Goal: Information Seeking & Learning: Learn about a topic

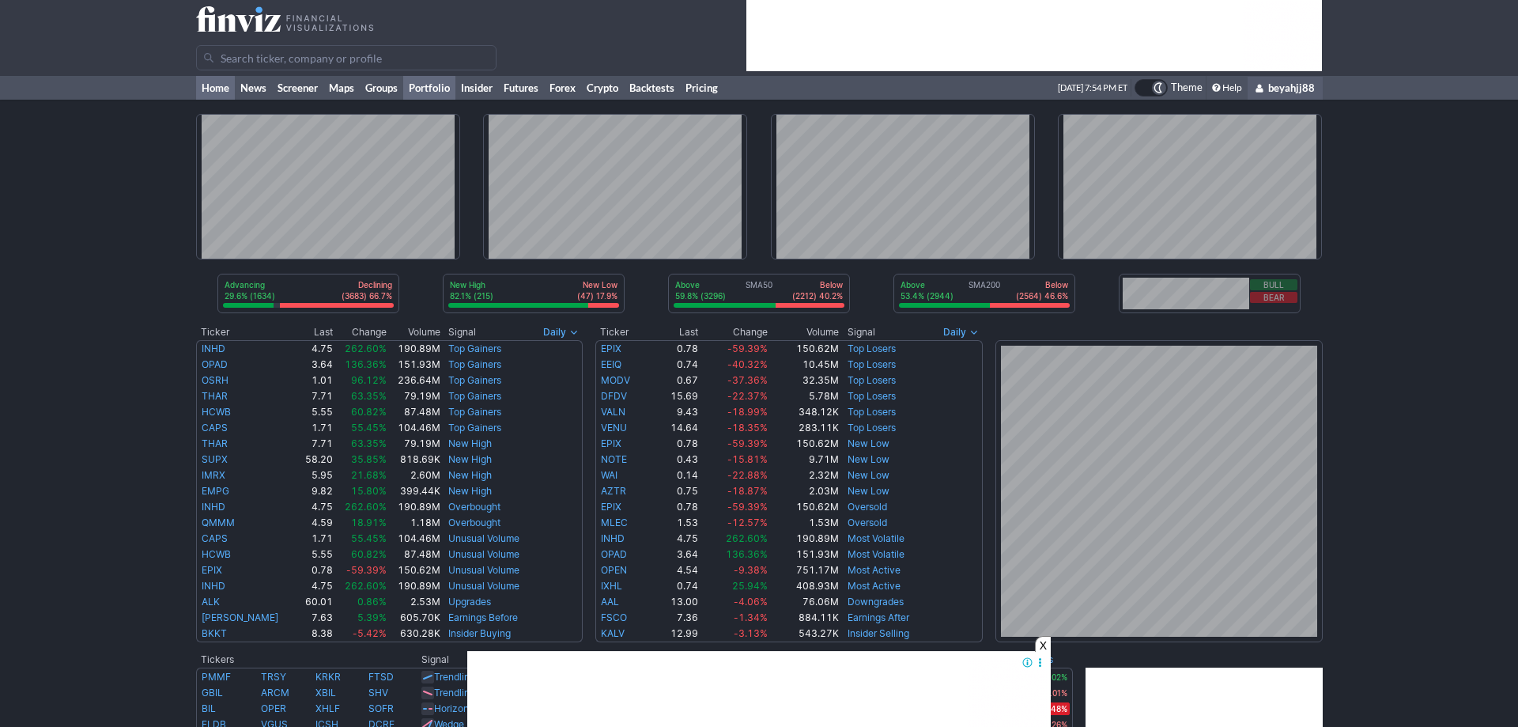
click at [421, 89] on link "Portfolio" at bounding box center [429, 88] width 52 height 24
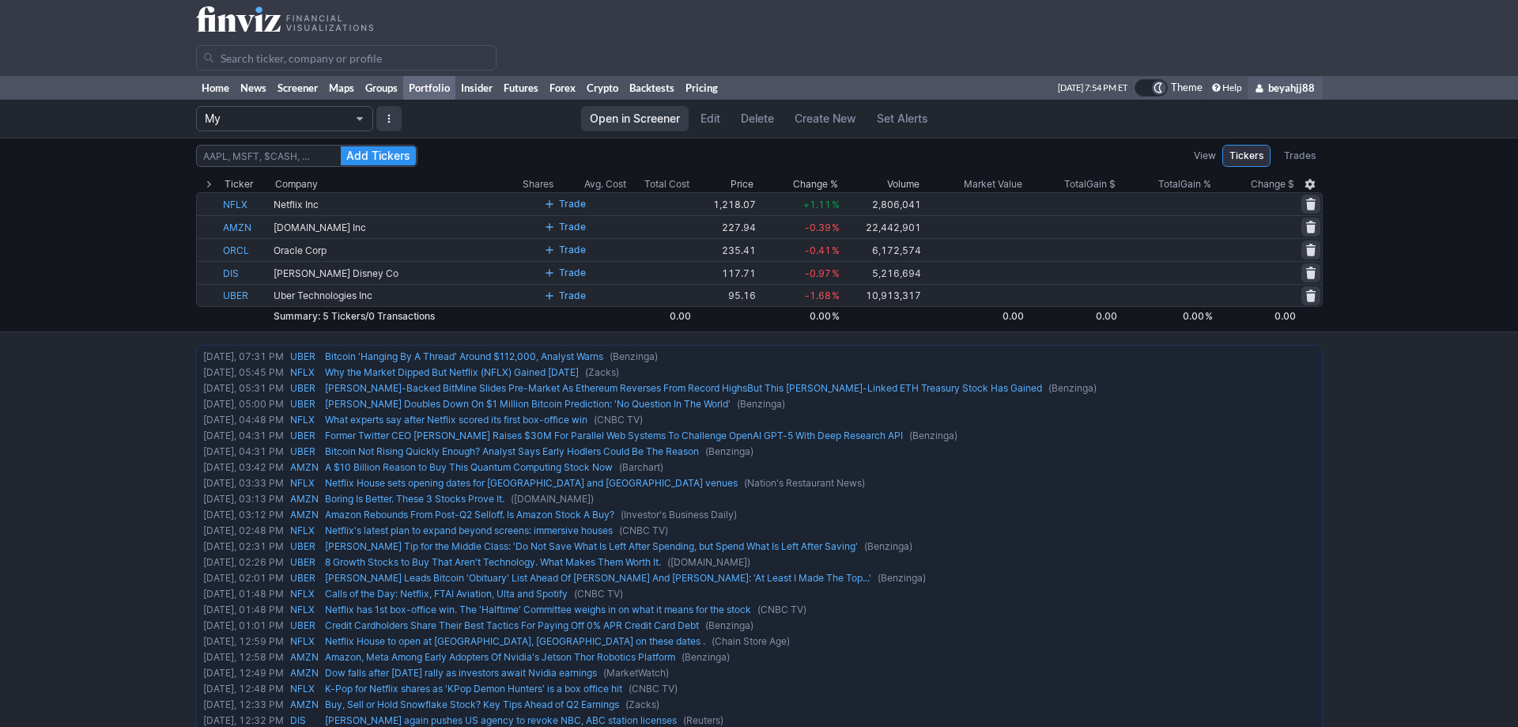
click at [365, 109] on button "My" at bounding box center [284, 118] width 177 height 25
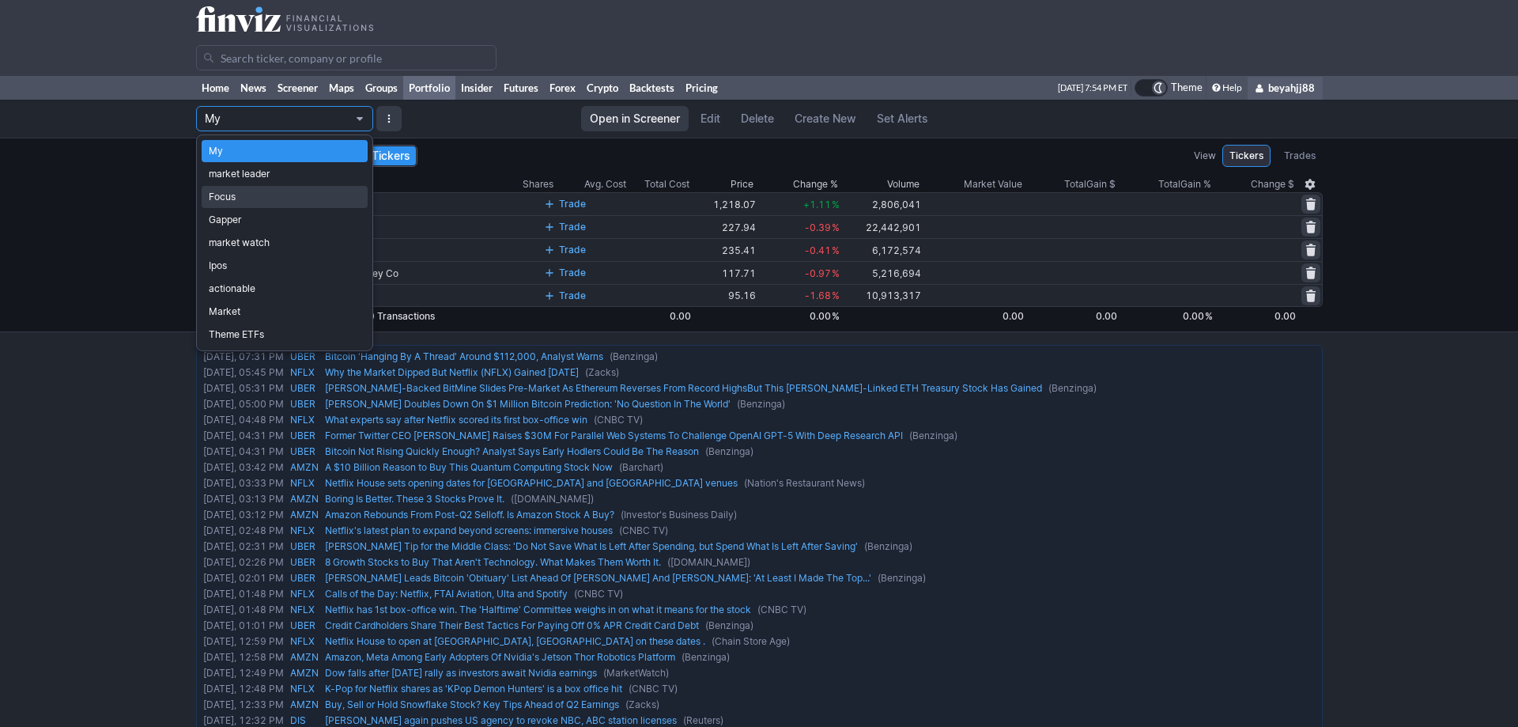
click at [232, 199] on span "Focus" at bounding box center [285, 197] width 152 height 16
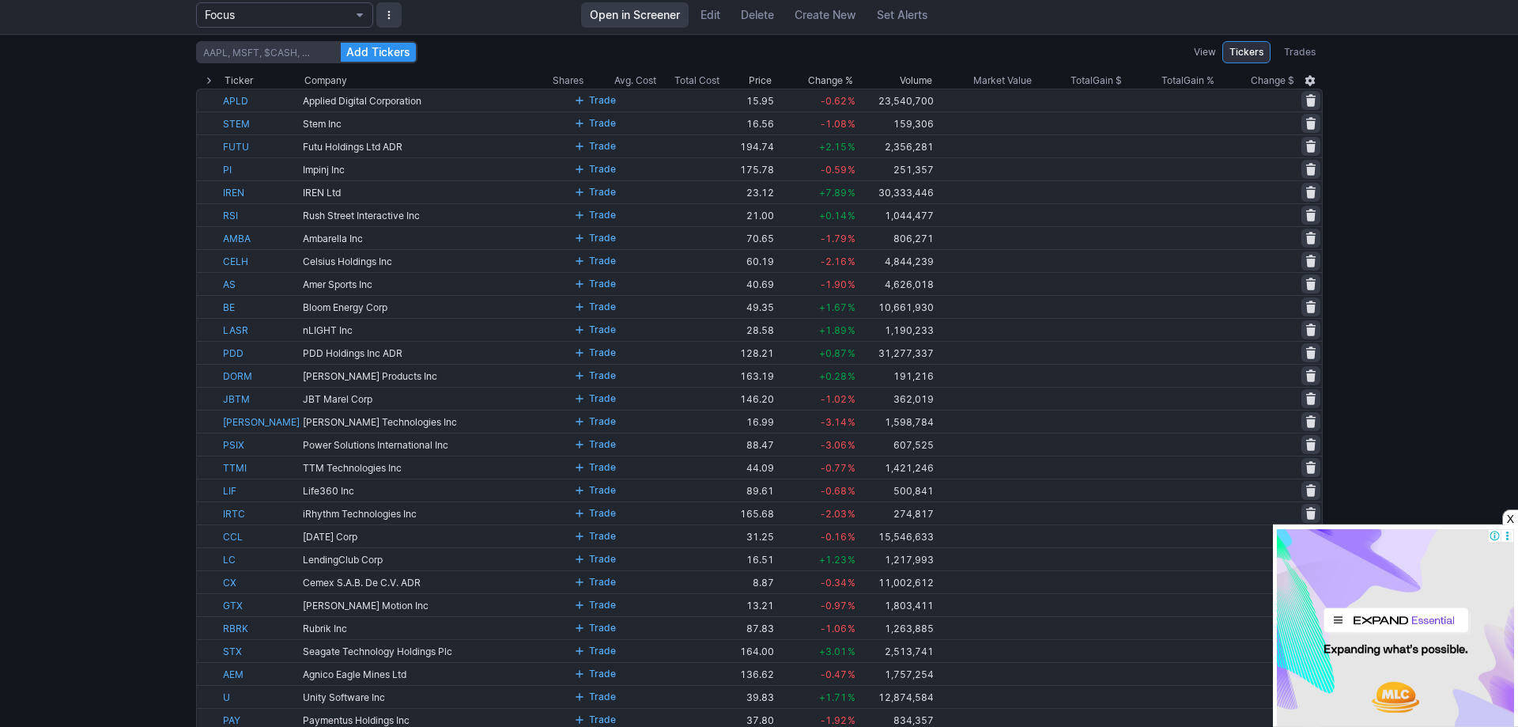
scroll to position [79, 0]
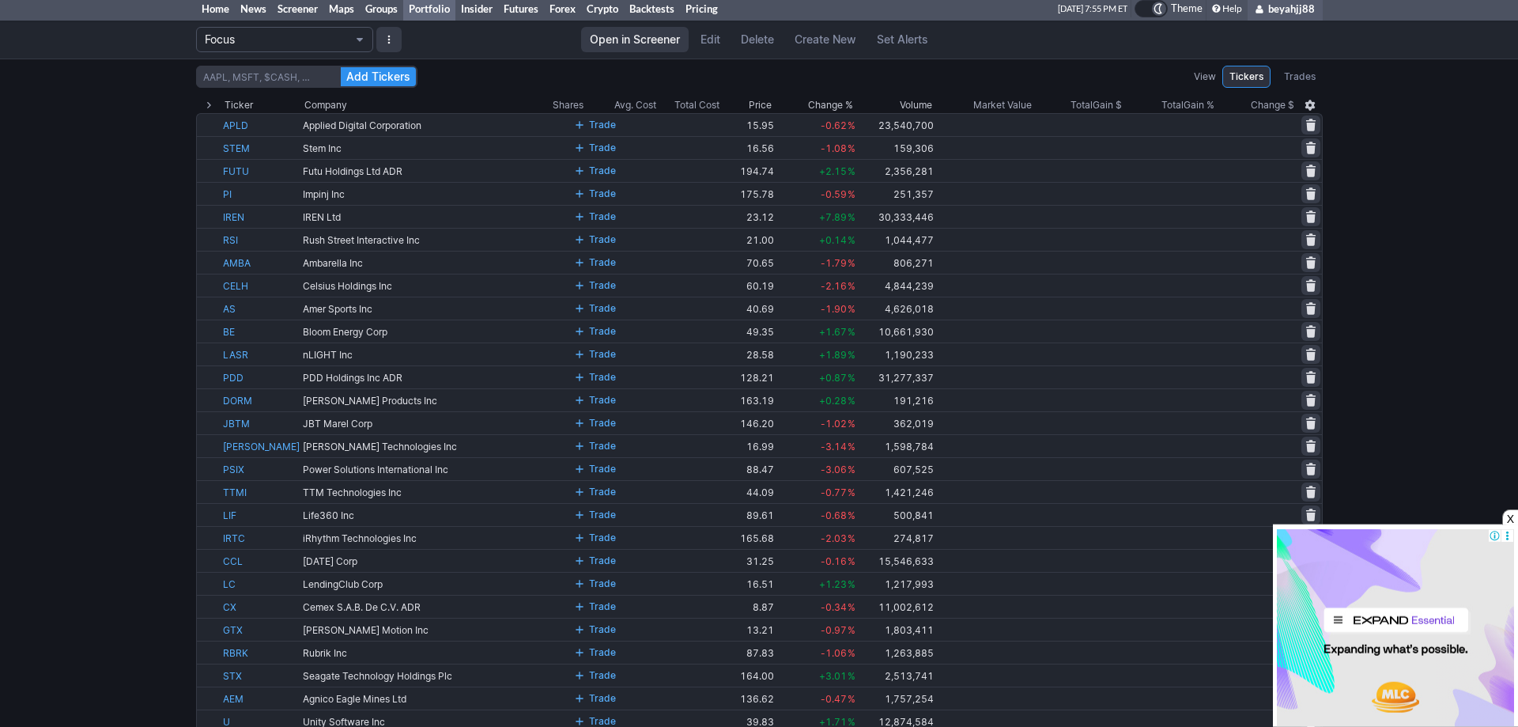
click at [1506, 519] on div "X" at bounding box center [1510, 517] width 16 height 16
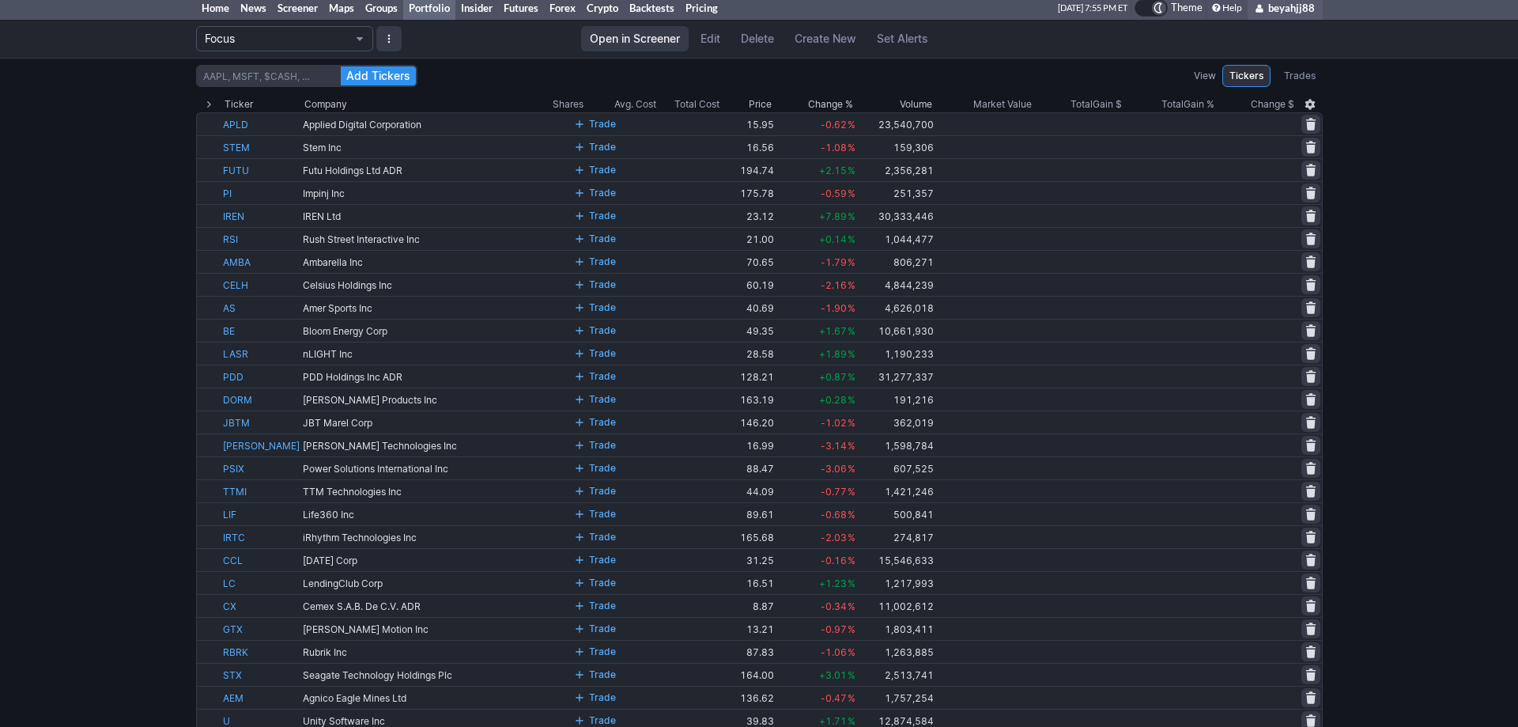
scroll to position [0, 0]
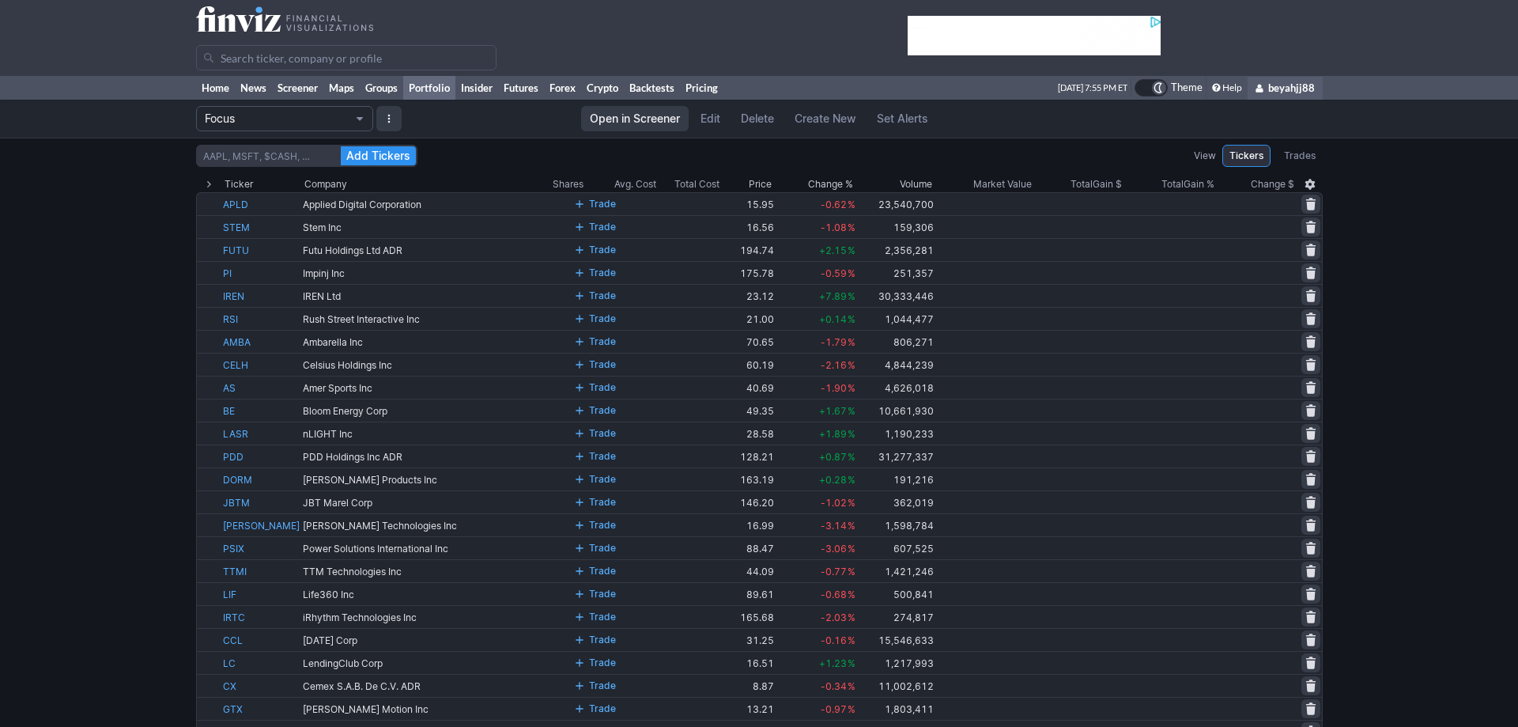
click at [1206, 155] on label "View" at bounding box center [1205, 156] width 22 height 16
click at [397, 119] on button "button" at bounding box center [388, 118] width 25 height 25
click at [85, 335] on div at bounding box center [759, 363] width 1518 height 727
click at [625, 122] on span "Open in Screener" at bounding box center [635, 119] width 90 height 16
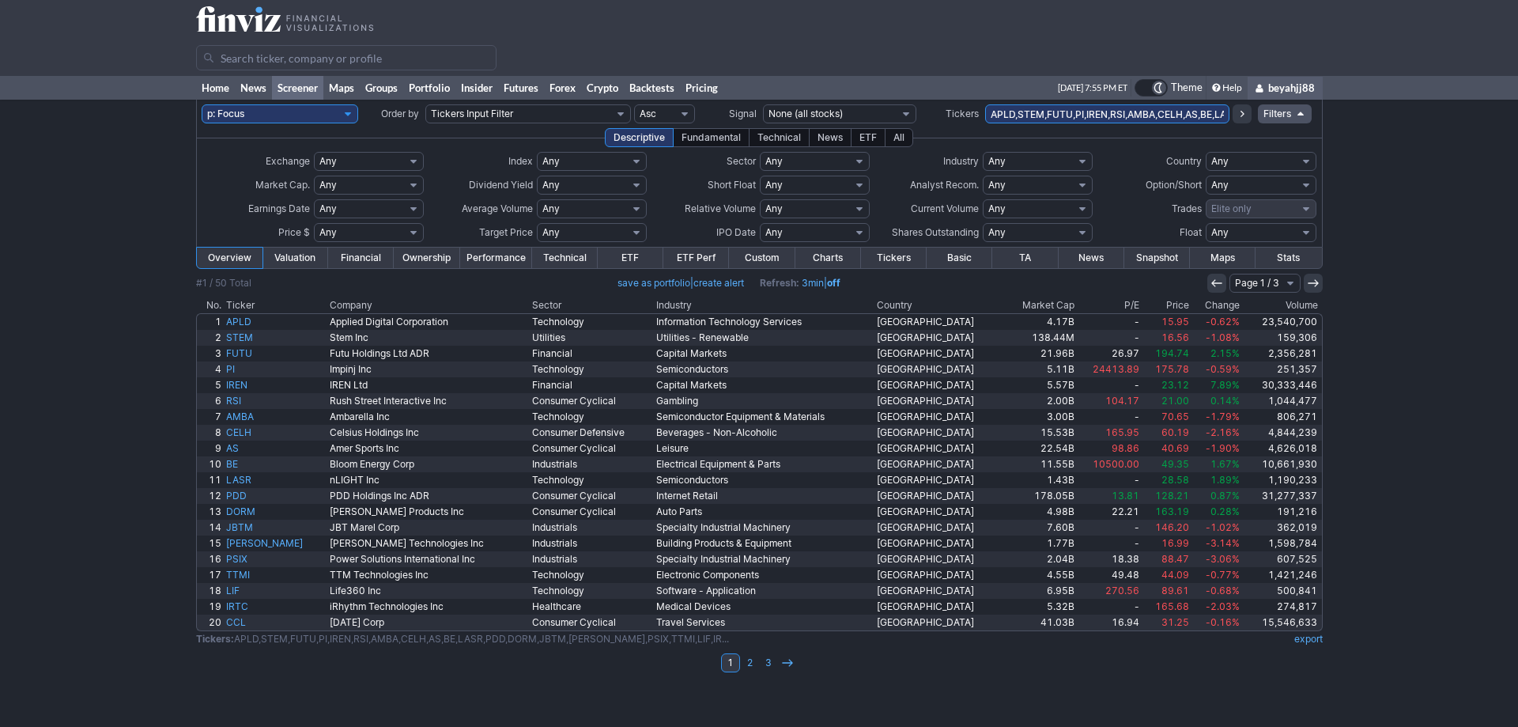
click at [1226, 305] on th "Change" at bounding box center [1216, 305] width 51 height 16
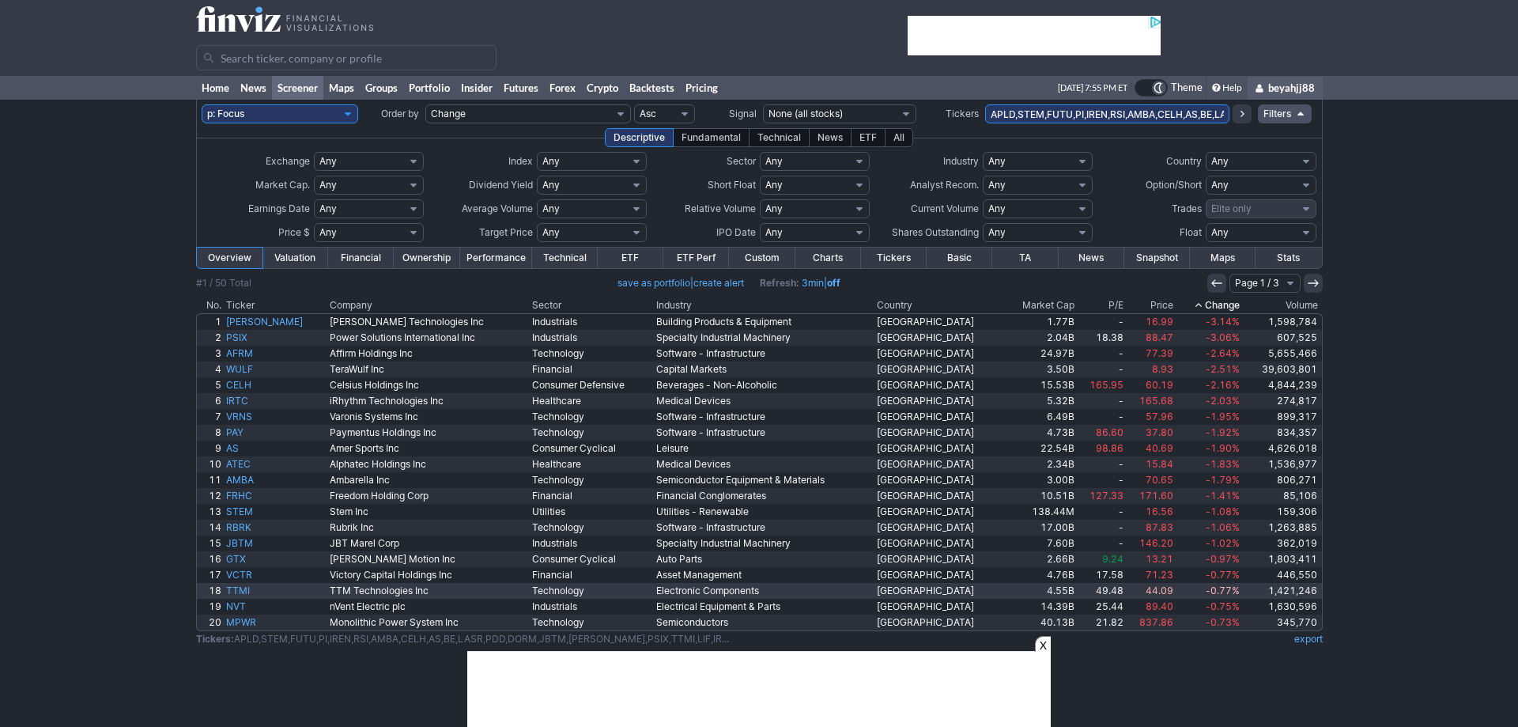
type input "0"
click at [1228, 302] on th "Change" at bounding box center [1209, 305] width 66 height 16
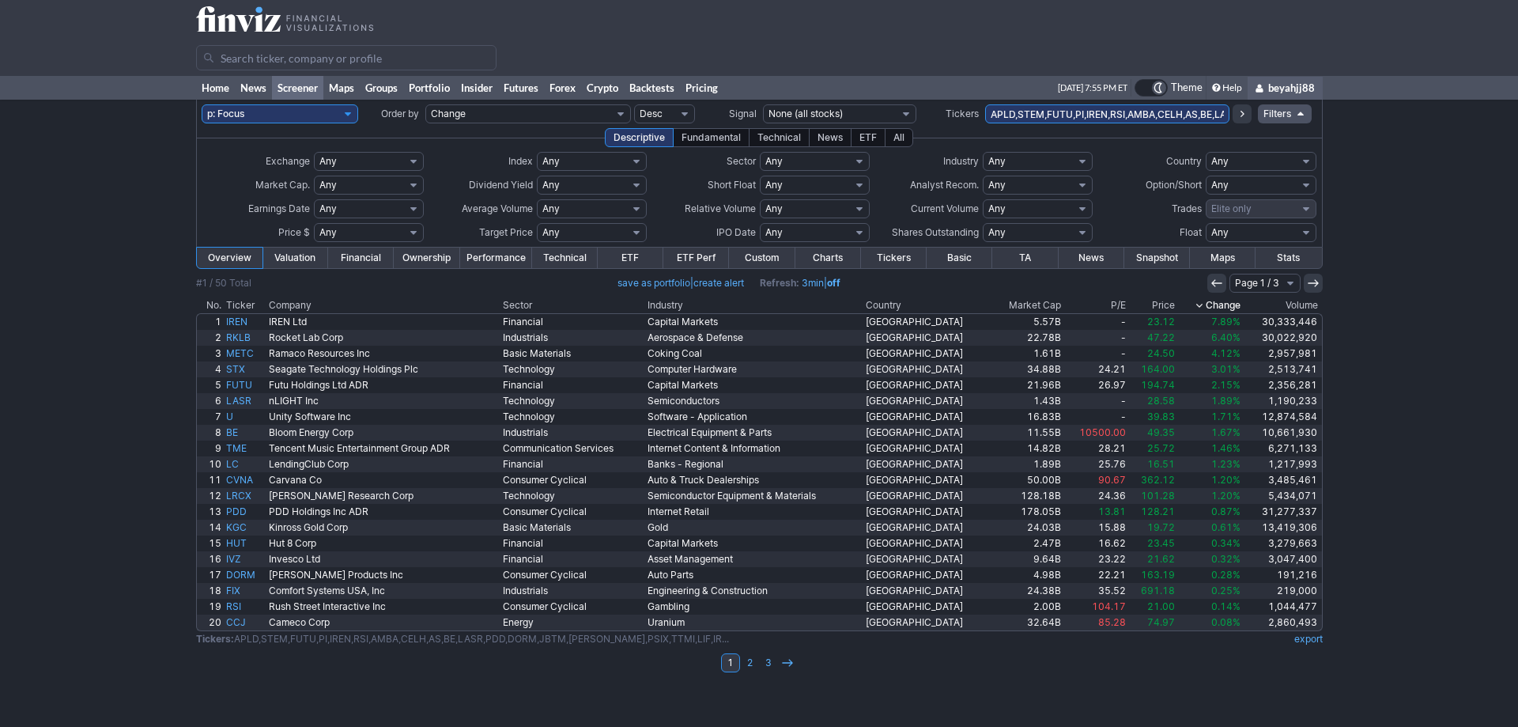
click at [821, 255] on link "Charts" at bounding box center [828, 257] width 66 height 21
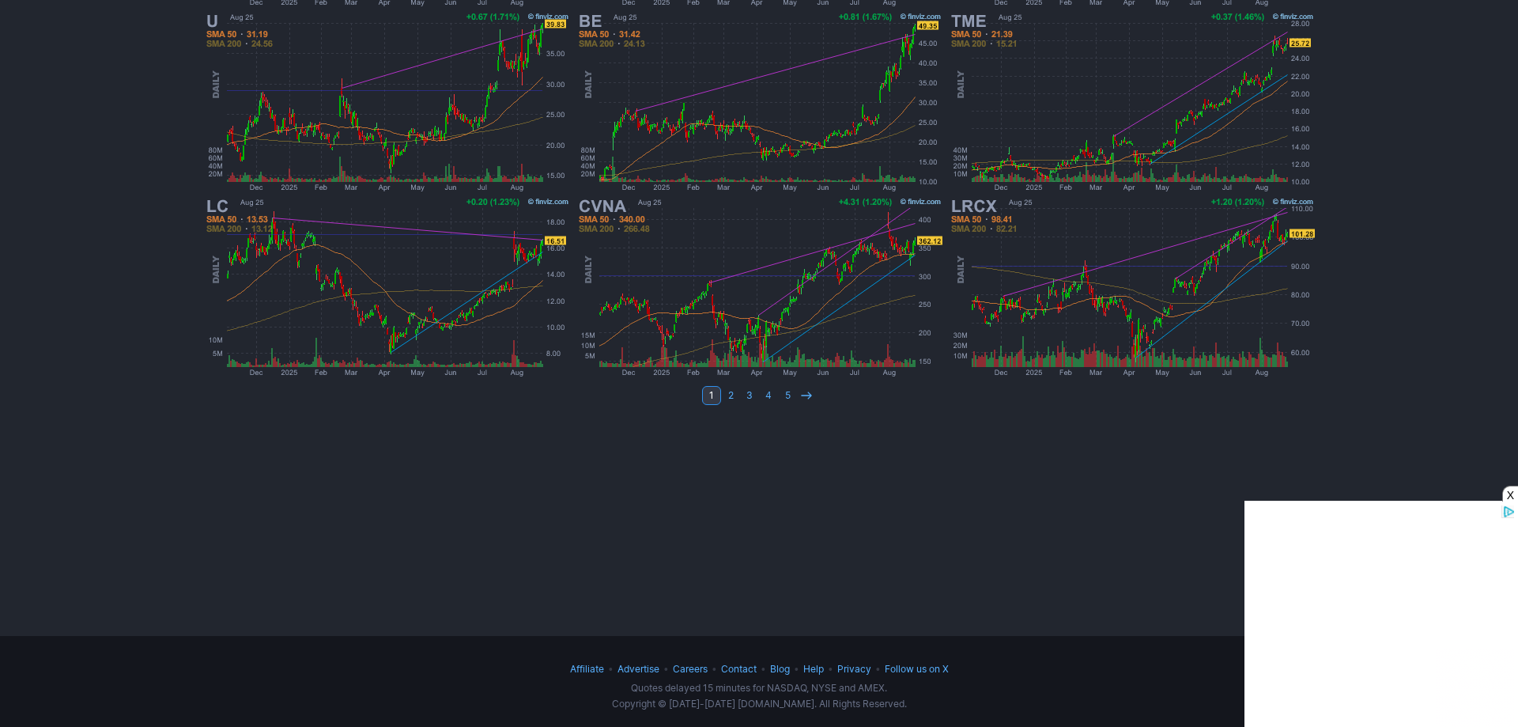
scroll to position [669, 0]
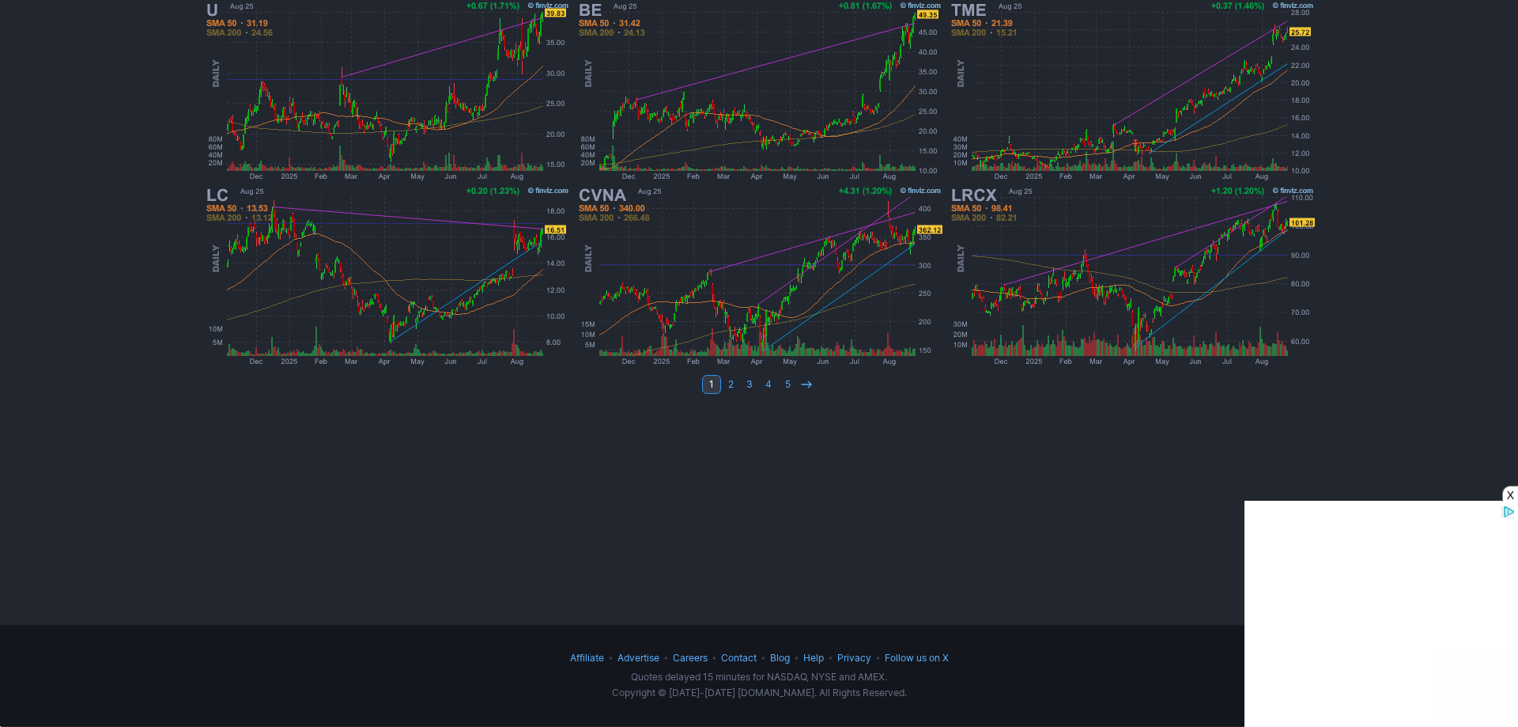
click at [1505, 495] on div "X" at bounding box center [1510, 493] width 16 height 16
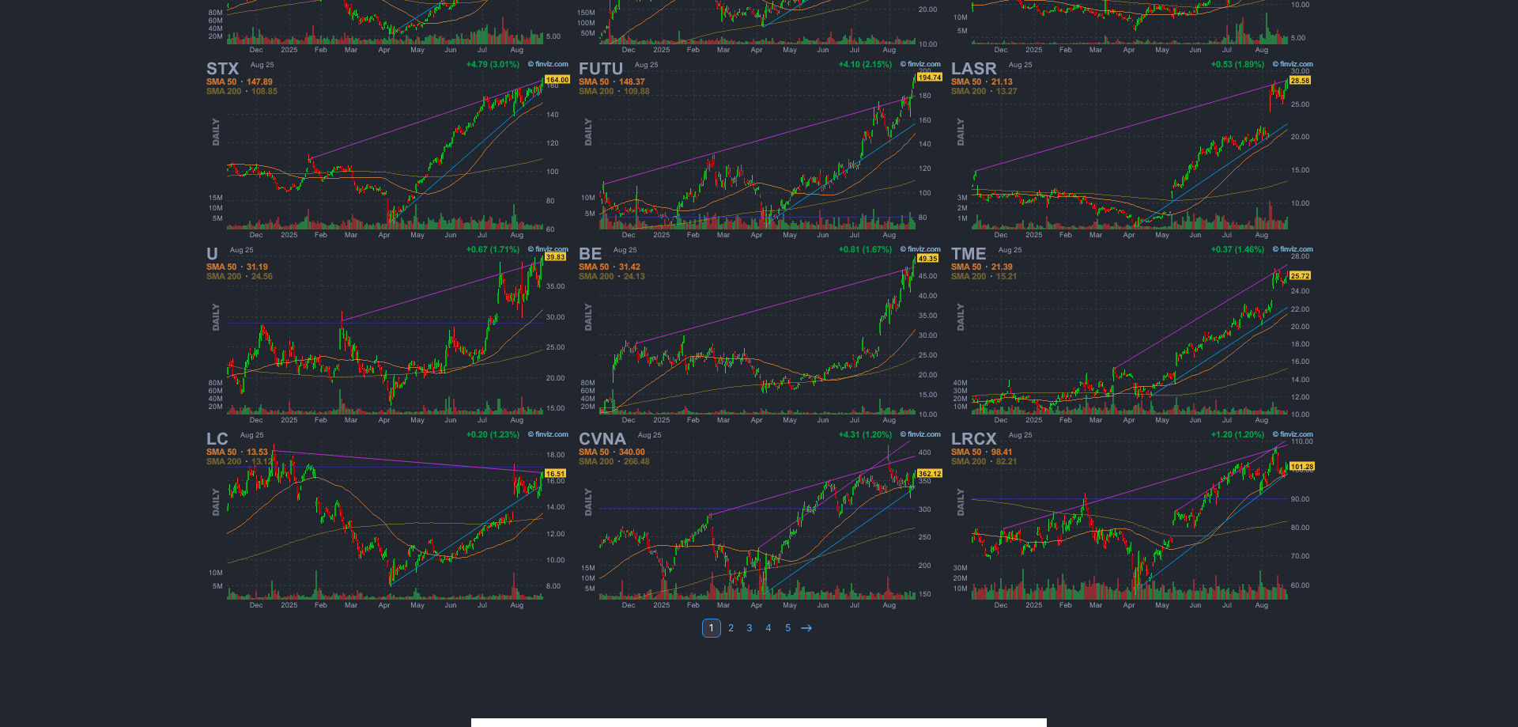
scroll to position [426, 0]
click at [727, 632] on link "2" at bounding box center [730, 626] width 19 height 19
